Goal: Task Accomplishment & Management: Manage account settings

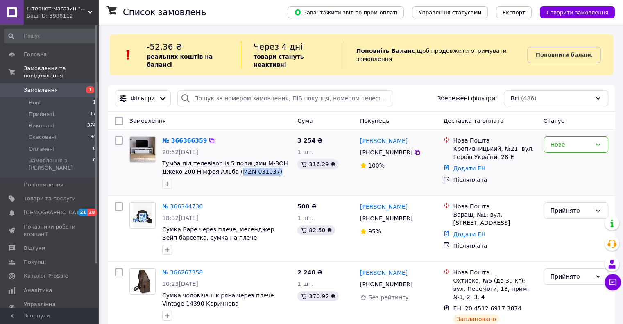
copy span "MZN-031037)"
drag, startPoint x: 272, startPoint y: 165, endPoint x: 234, endPoint y: 164, distance: 37.7
click at [234, 164] on span "Тумба під телевізор із 5 полицями М-ЗОН Джеко 200 Німфея Альба (MZN-031037)" at bounding box center [226, 167] width 129 height 16
click at [584, 136] on div "Нове" at bounding box center [575, 144] width 65 height 16
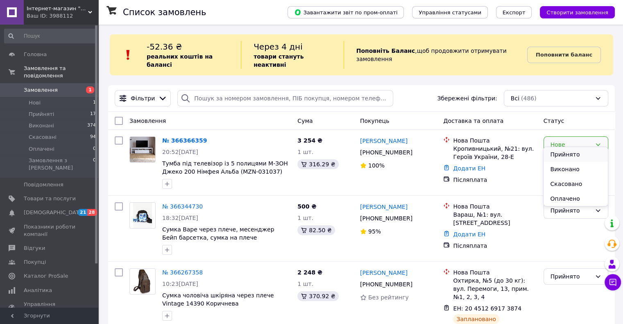
click at [578, 153] on li "Прийнято" at bounding box center [575, 154] width 64 height 15
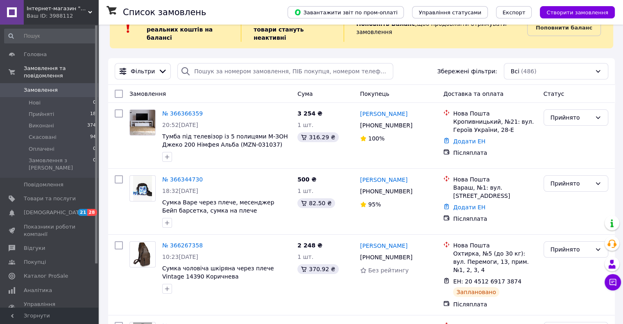
scroll to position [41, 0]
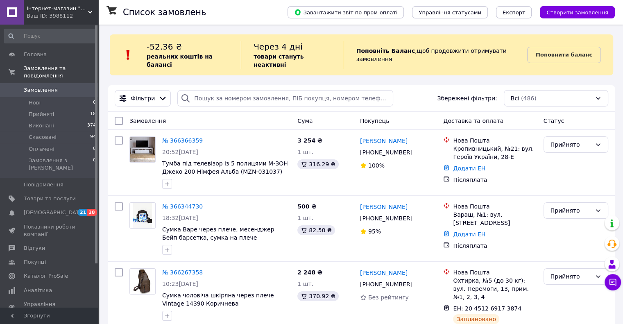
drag, startPoint x: 201, startPoint y: 201, endPoint x: 179, endPoint y: 86, distance: 116.5
click at [204, 203] on icon at bounding box center [207, 206] width 7 height 7
click at [188, 203] on link "№ 366344730" at bounding box center [182, 206] width 41 height 7
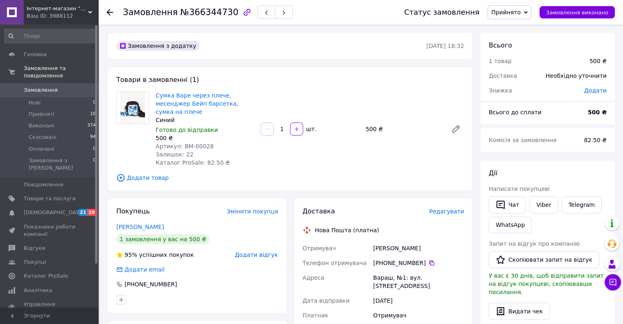
scroll to position [254, 0]
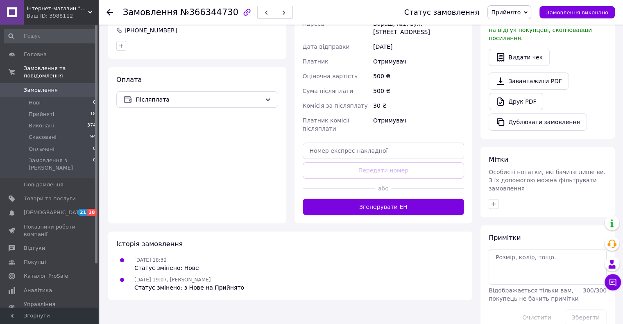
drag, startPoint x: 407, startPoint y: 193, endPoint x: 419, endPoint y: 175, distance: 22.1
click at [407, 199] on button "Згенерувати ЕН" at bounding box center [384, 207] width 162 height 16
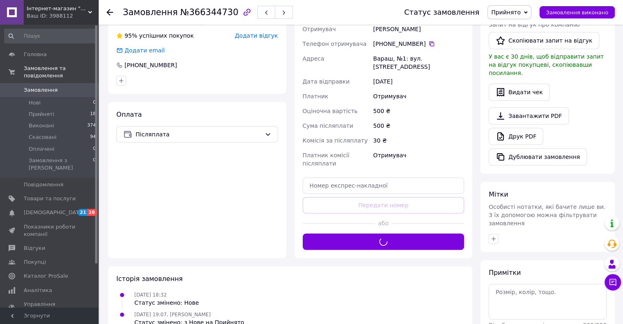
scroll to position [131, 0]
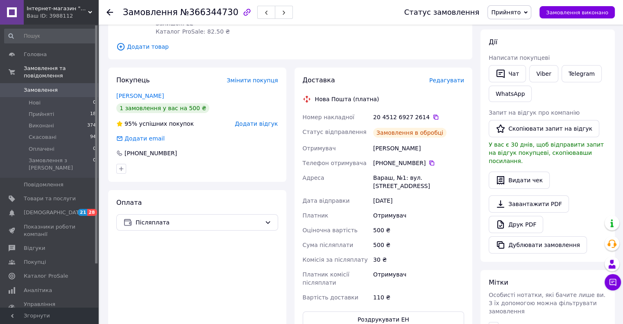
click at [432, 114] on icon at bounding box center [435, 117] width 7 height 7
click at [70, 86] on span "Замовлення" at bounding box center [50, 89] width 52 height 7
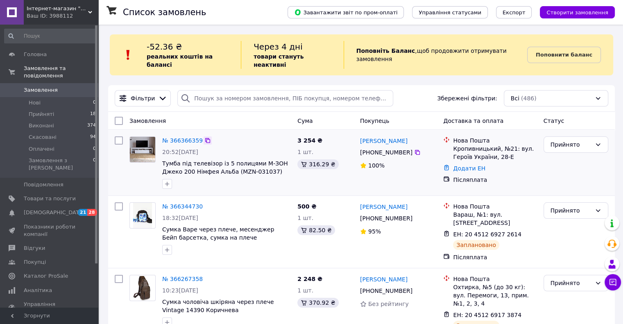
click at [204, 137] on icon at bounding box center [207, 140] width 7 height 7
drag, startPoint x: 267, startPoint y: 165, endPoint x: 234, endPoint y: 167, distance: 33.2
click at [234, 167] on span "Тумба під телевізор із 5 полицями М-ЗОН Джеко 200 Німфея Альба (MZN-031037)" at bounding box center [226, 167] width 129 height 16
copy span "MZN-031037)"
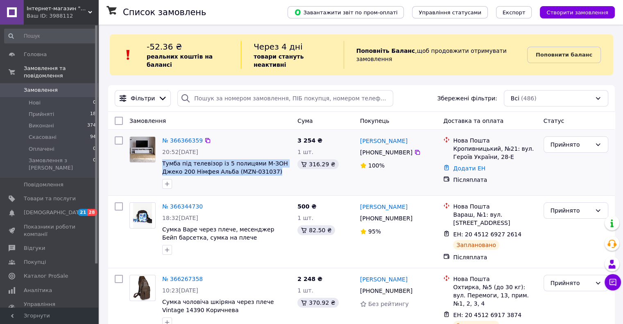
drag, startPoint x: 160, startPoint y: 155, endPoint x: 283, endPoint y: 165, distance: 123.3
click at [283, 165] on div "№ 366366359 20:52[DATE] Тумба під телевізор із 5 полицями М-ЗОН Джеко 200 Німфе…" at bounding box center [226, 162] width 135 height 59
copy span "Тумба під телевізор із 5 полицями М-ЗОН Джеко 200 Німфея Альба (MZN-031037)"
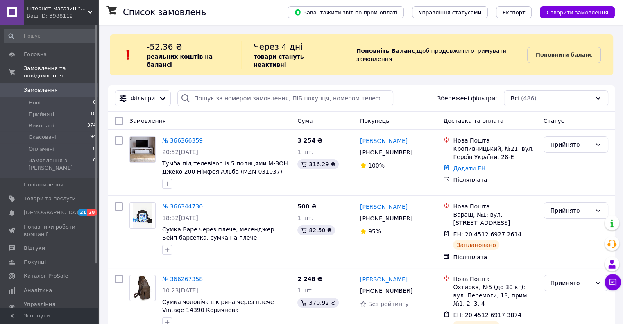
click at [234, 113] on div "Замовлення" at bounding box center [210, 120] width 168 height 15
